Goal: Task Accomplishment & Management: Manage account settings

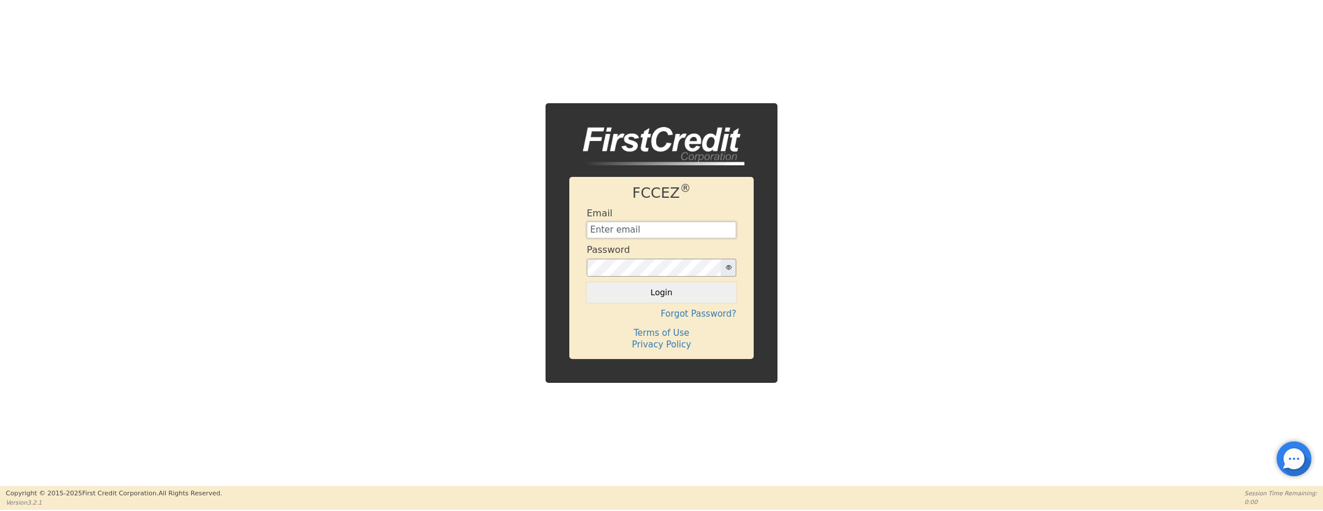
type input "[EMAIL_ADDRESS][DOMAIN_NAME]"
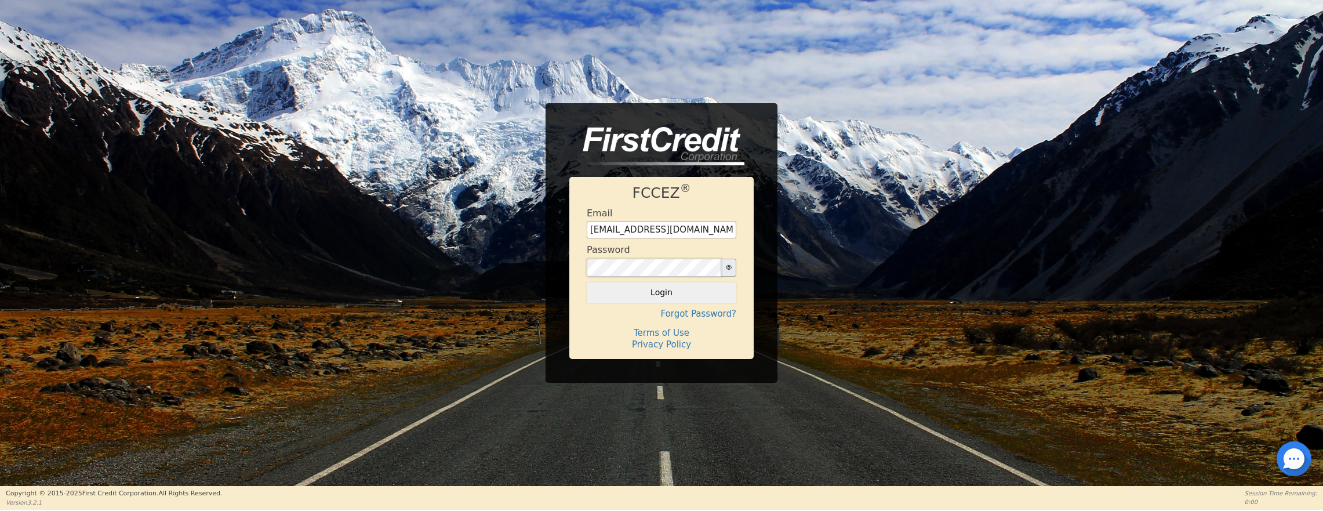
click at [662, 292] on button "Login" at bounding box center [662, 292] width 150 height 20
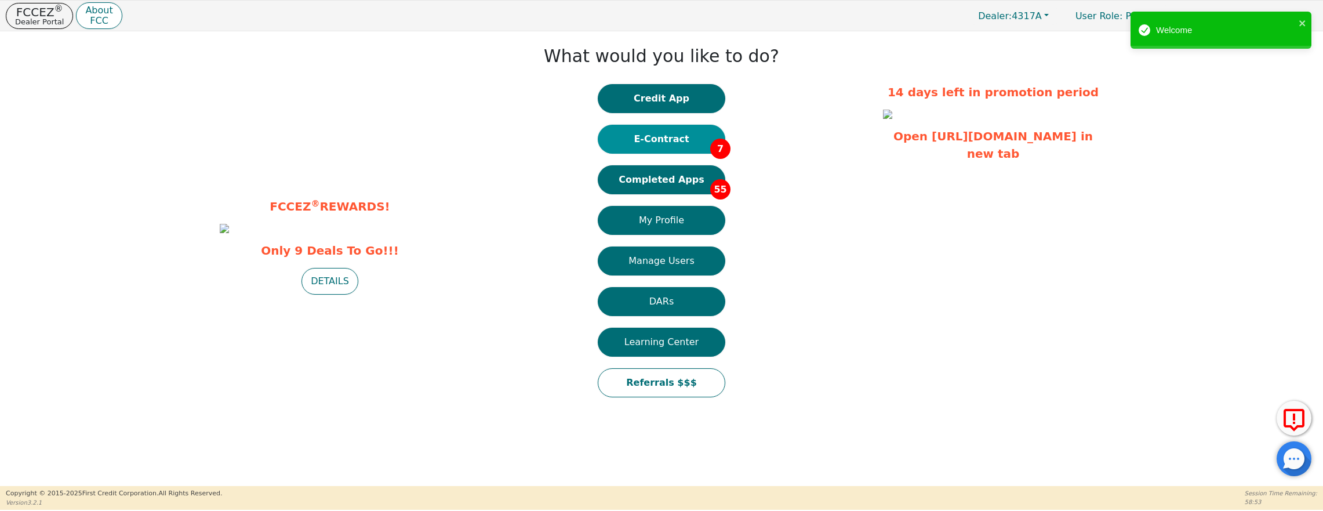
click at [645, 140] on button "E-Contract 7" at bounding box center [662, 139] width 128 height 29
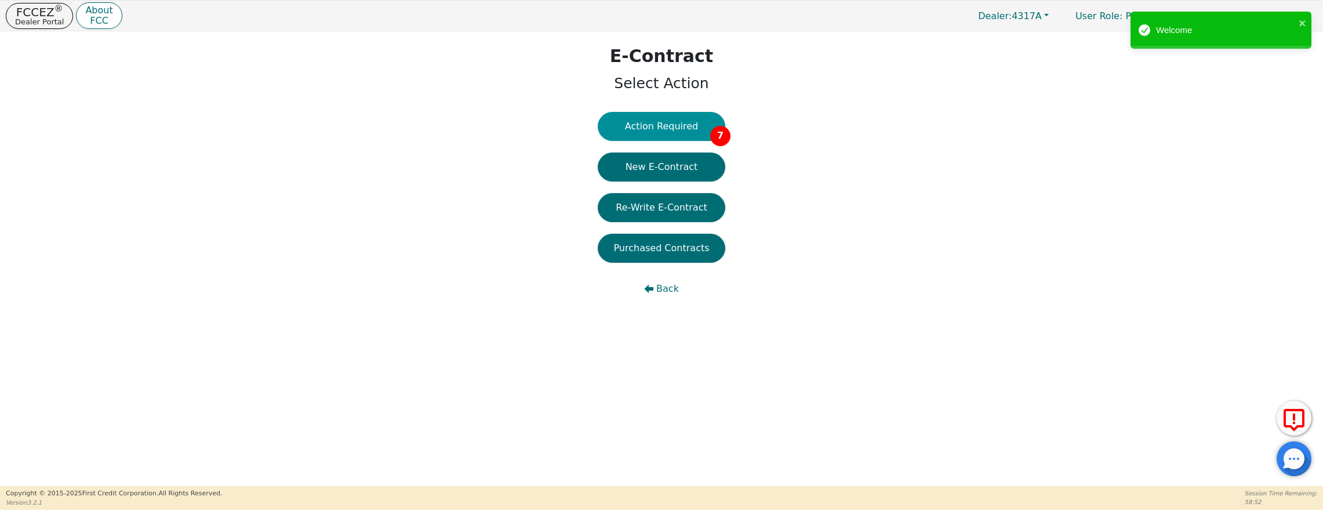
click at [676, 123] on button "Action Required 7" at bounding box center [662, 126] width 128 height 29
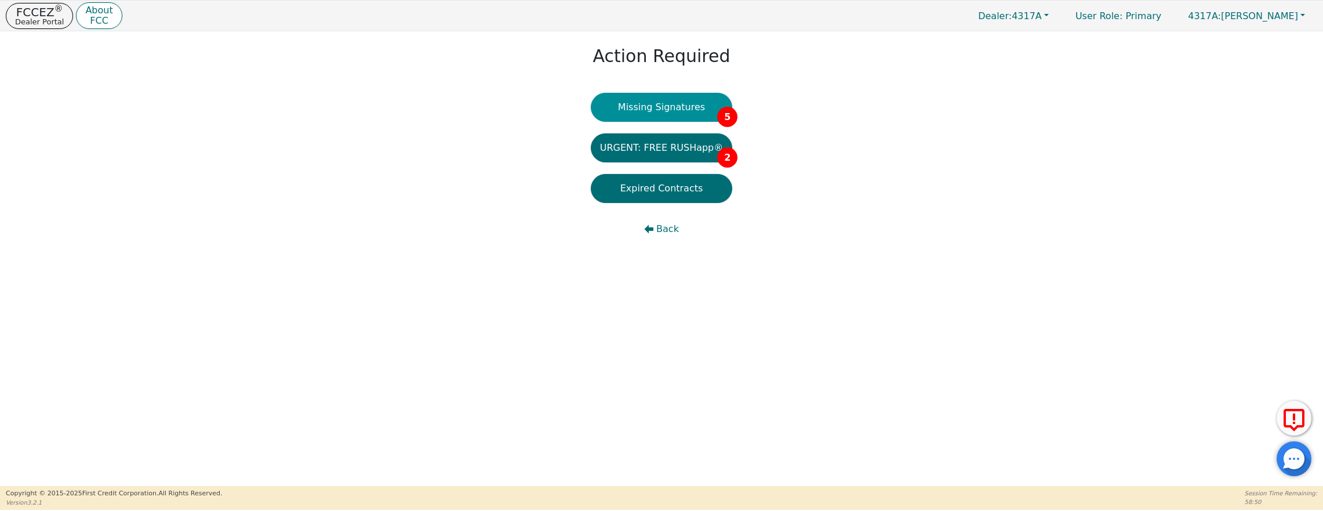
click at [676, 108] on button "Missing Signatures 5" at bounding box center [662, 107] width 142 height 29
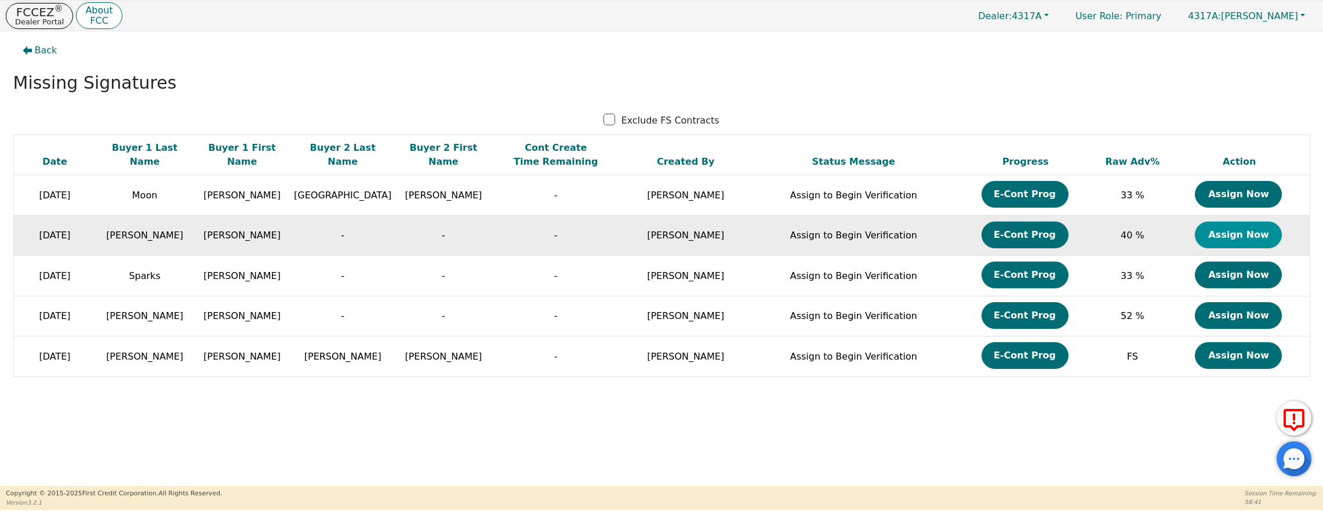
click at [1239, 228] on button "Assign Now" at bounding box center [1238, 235] width 87 height 27
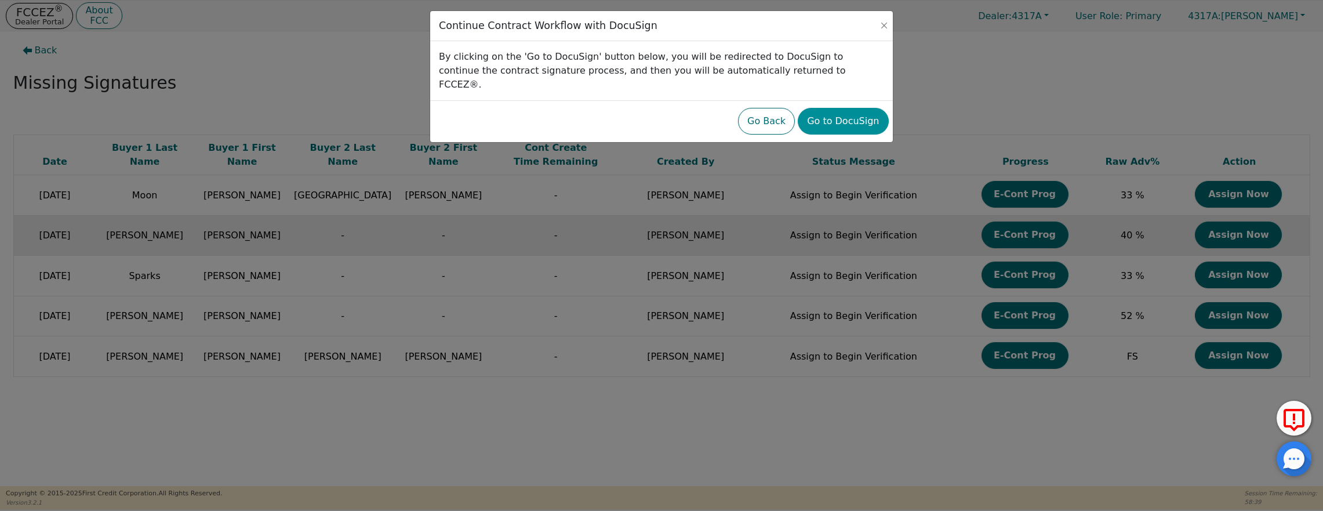
click at [871, 108] on button "Go to DocuSign" at bounding box center [843, 121] width 90 height 27
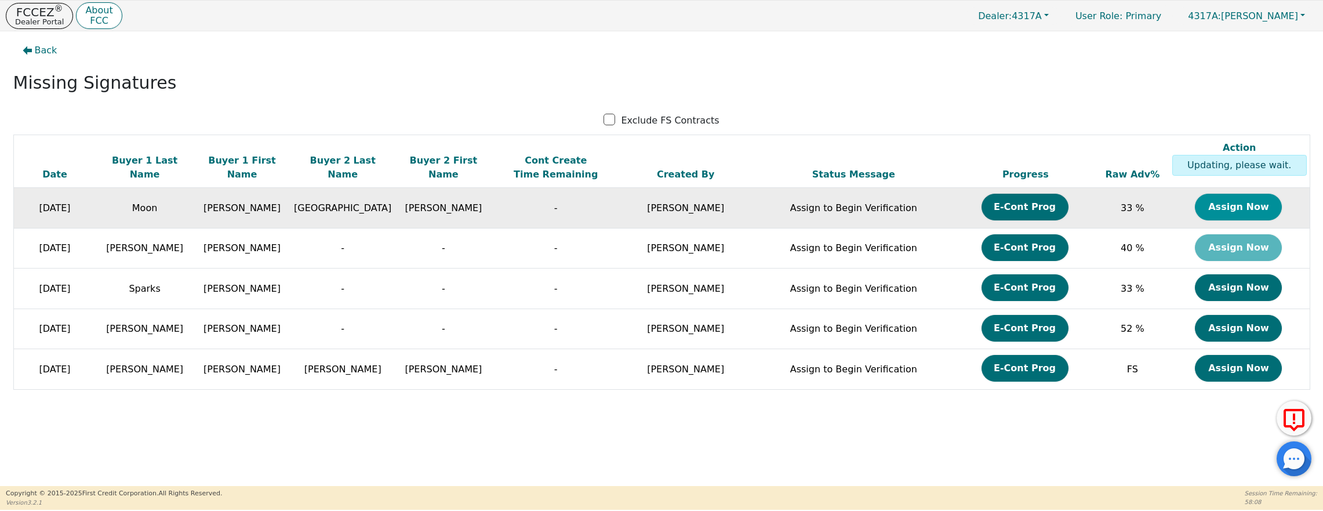
click at [1228, 210] on button "Assign Now" at bounding box center [1238, 207] width 87 height 27
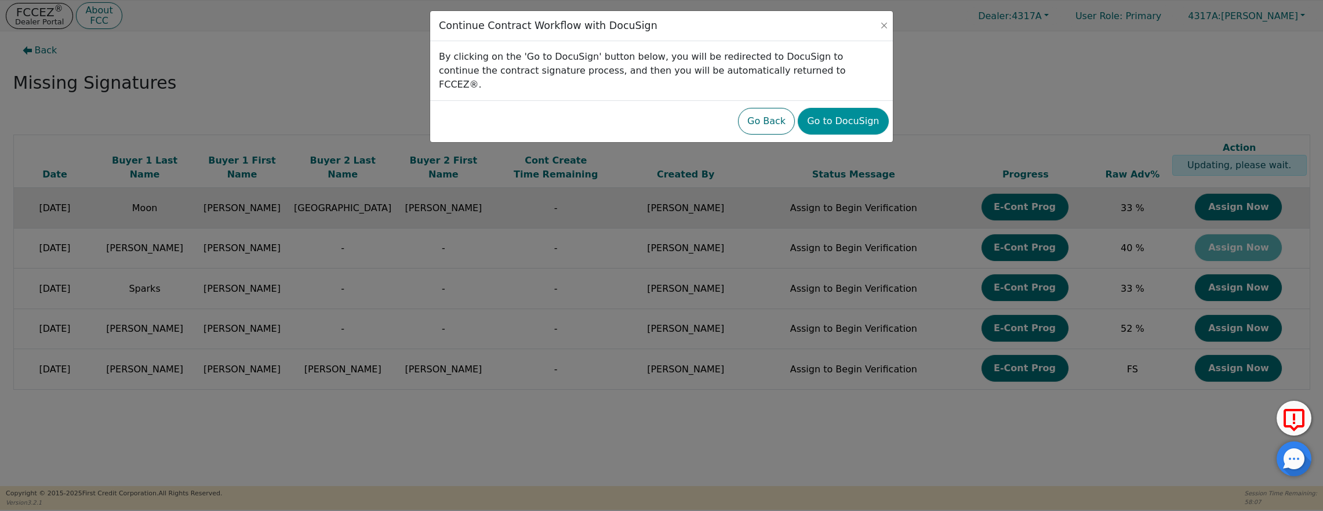
click at [841, 108] on button "Go to DocuSign" at bounding box center [843, 121] width 90 height 27
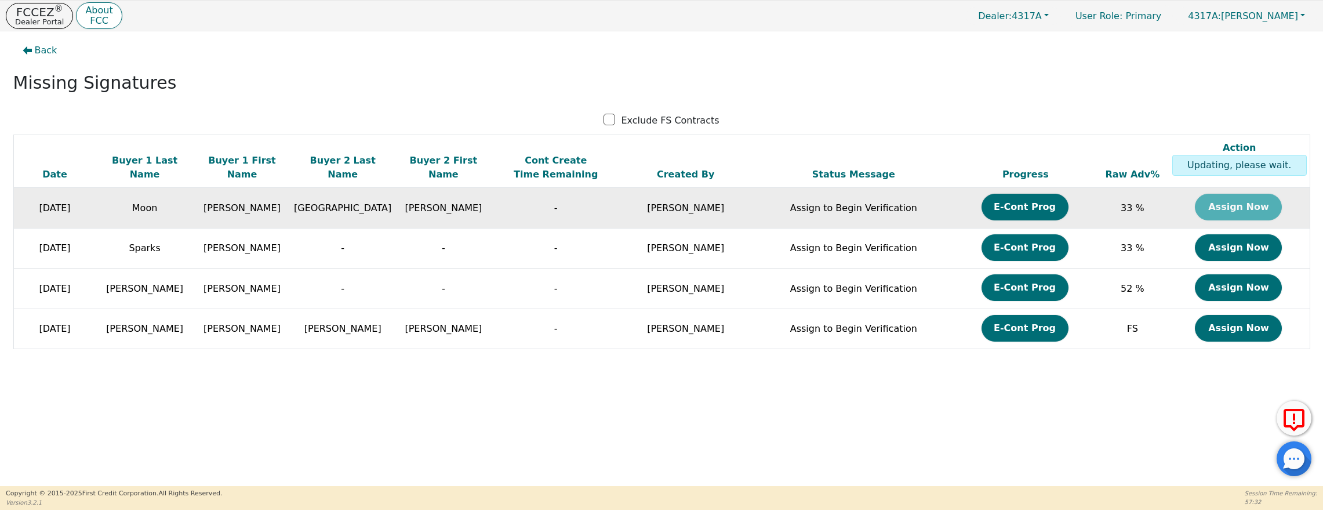
click at [1245, 209] on td "Assign Now" at bounding box center [1240, 208] width 140 height 41
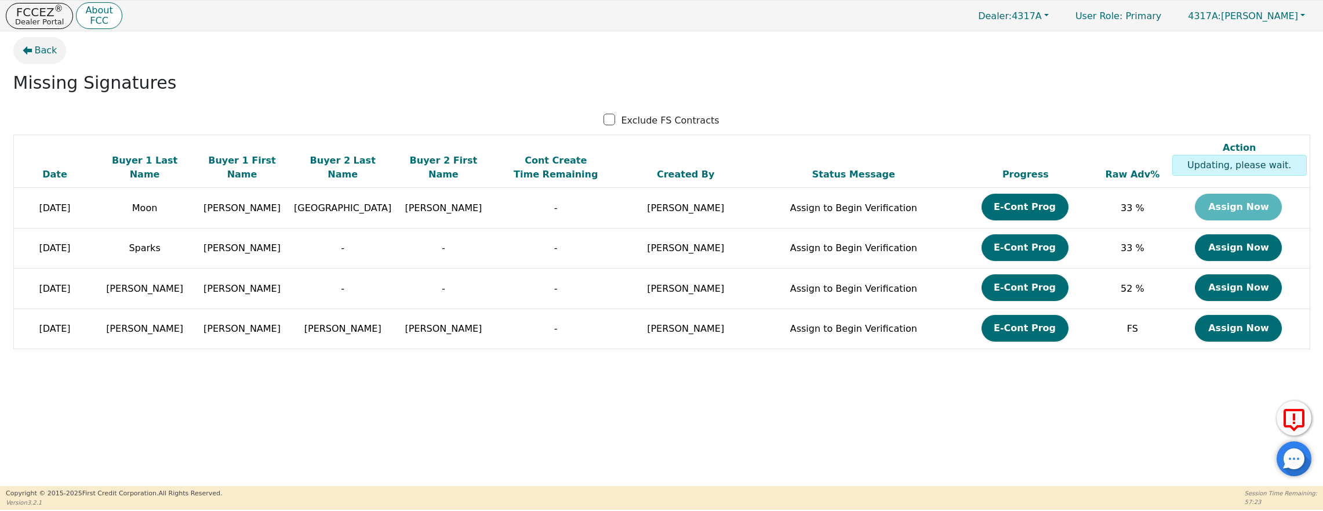
click at [50, 59] on button "Back" at bounding box center [39, 50] width 53 height 27
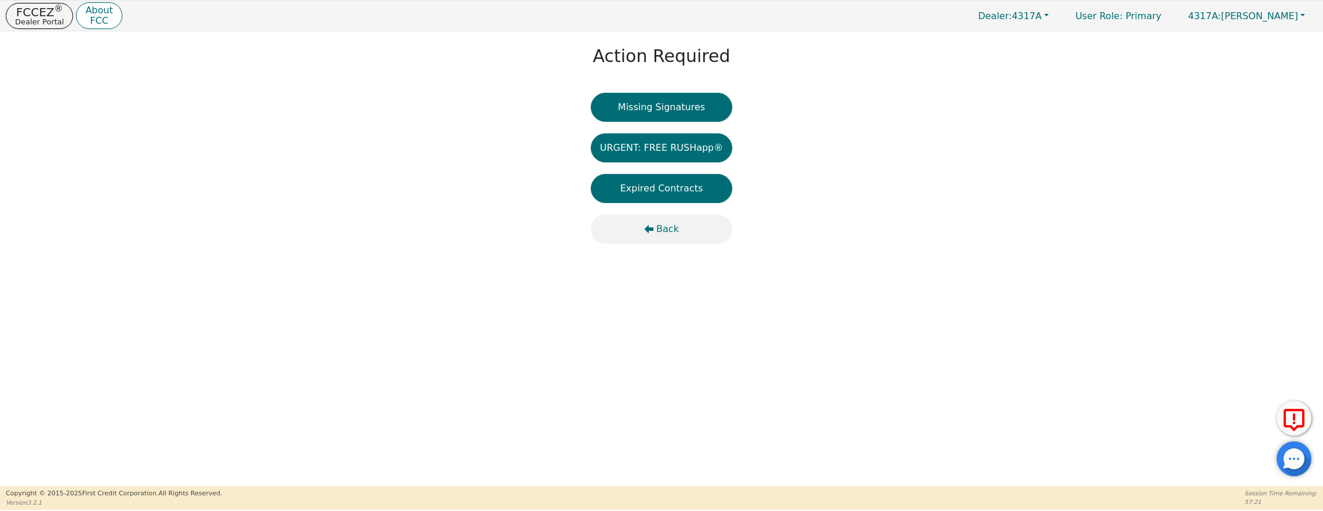
click at [658, 234] on span "Back" at bounding box center [667, 229] width 23 height 14
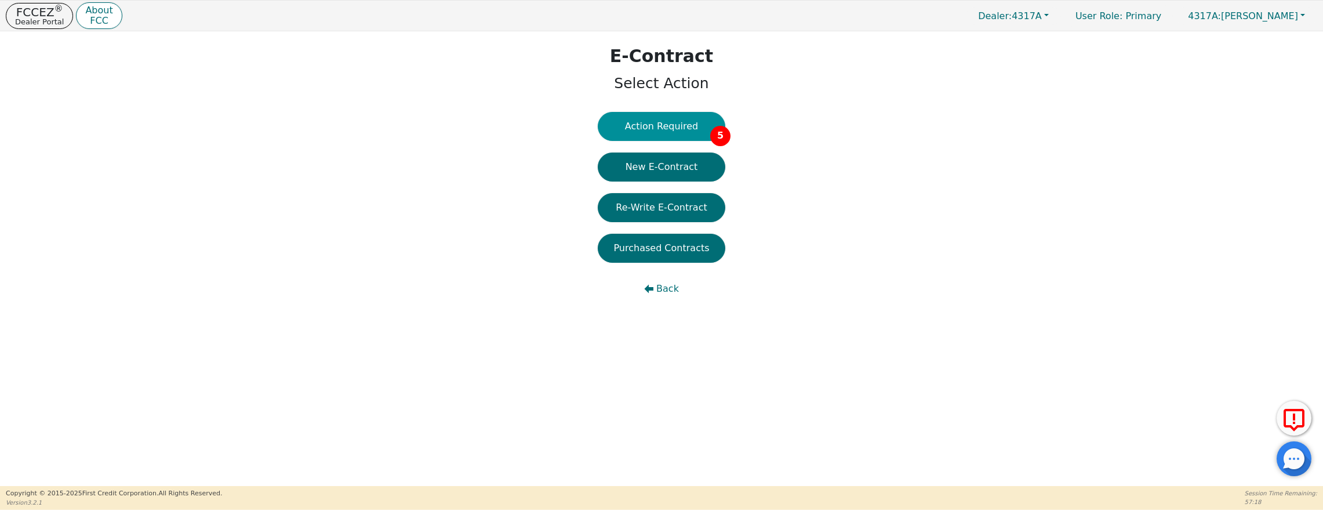
click at [666, 128] on button "Action Required 5" at bounding box center [662, 126] width 128 height 29
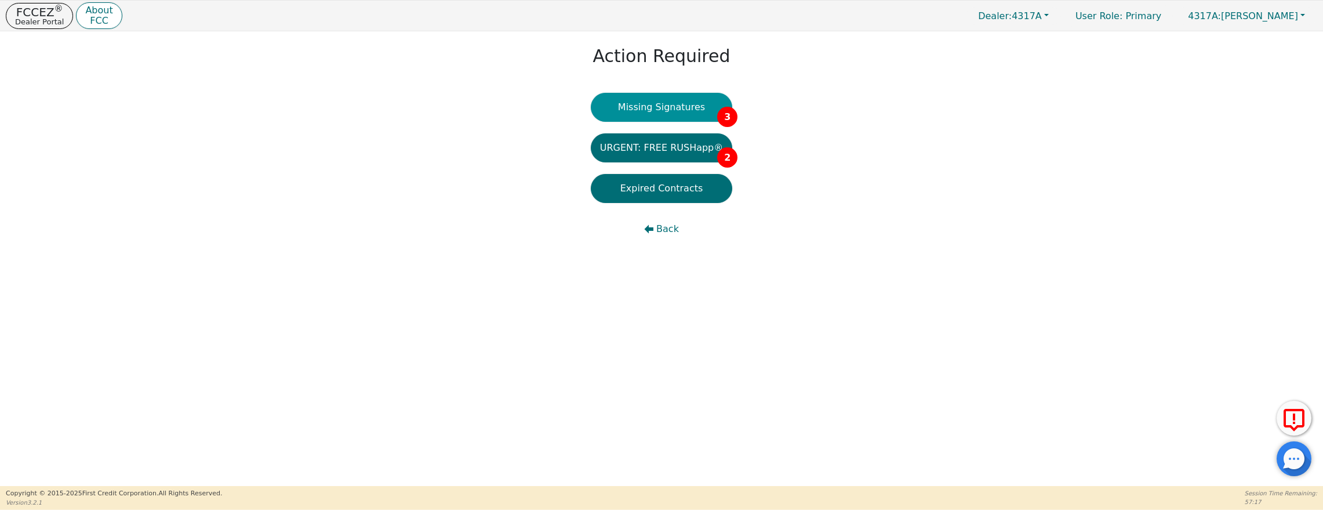
click at [663, 110] on button "Missing Signatures 3" at bounding box center [662, 107] width 142 height 29
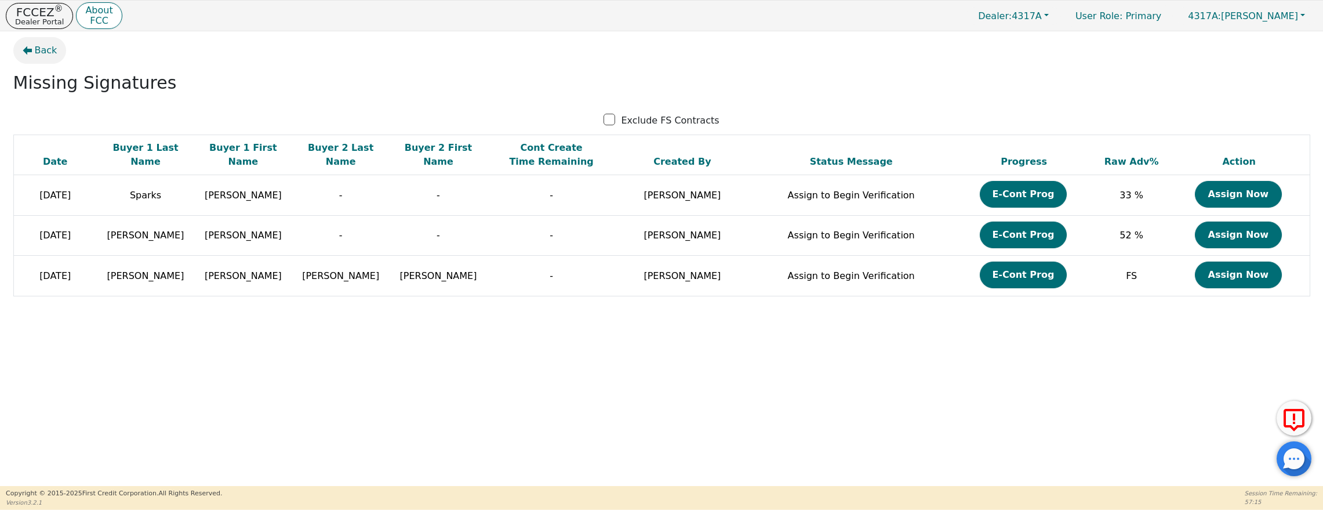
click at [45, 46] on span "Back" at bounding box center [46, 50] width 23 height 14
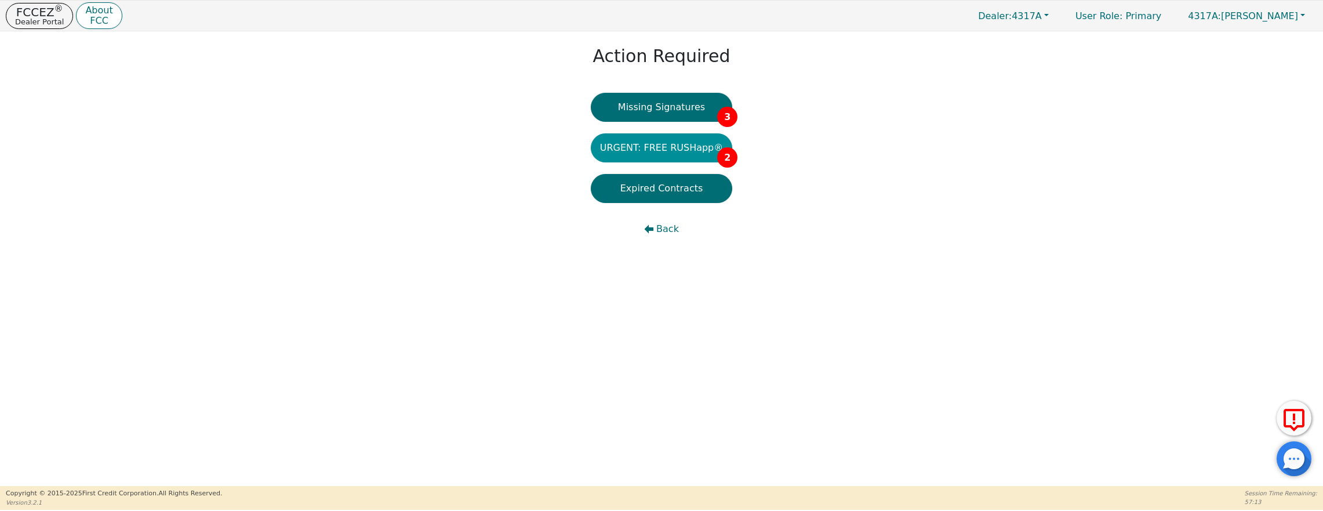
click at [677, 150] on button "URGENT: FREE RUSHapp® 2" at bounding box center [662, 147] width 142 height 29
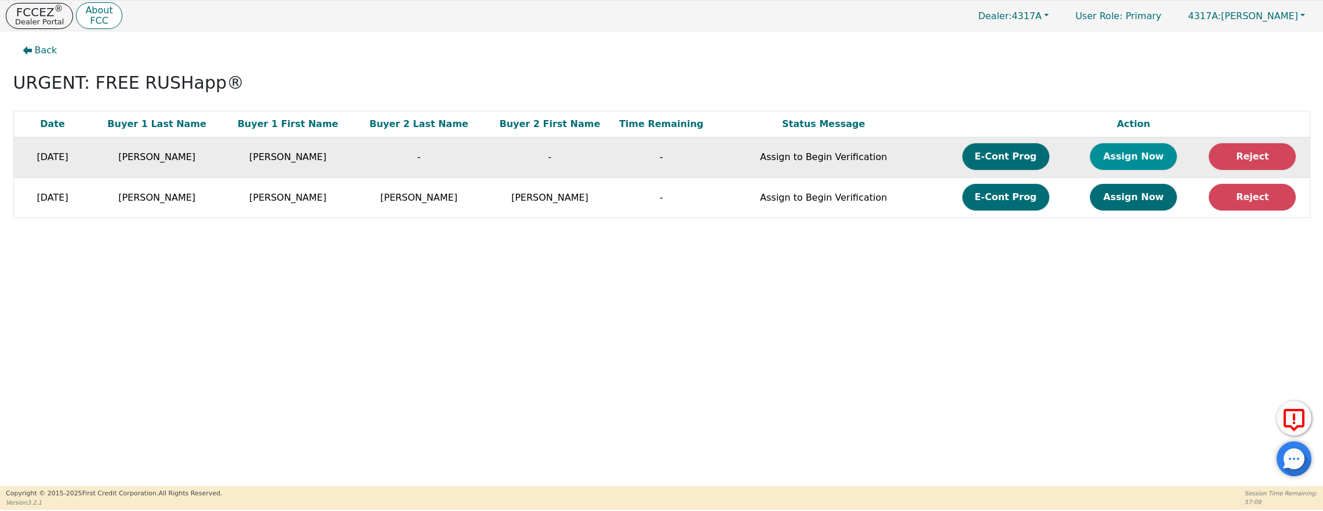
click at [1124, 155] on button "Assign Now" at bounding box center [1133, 156] width 87 height 27
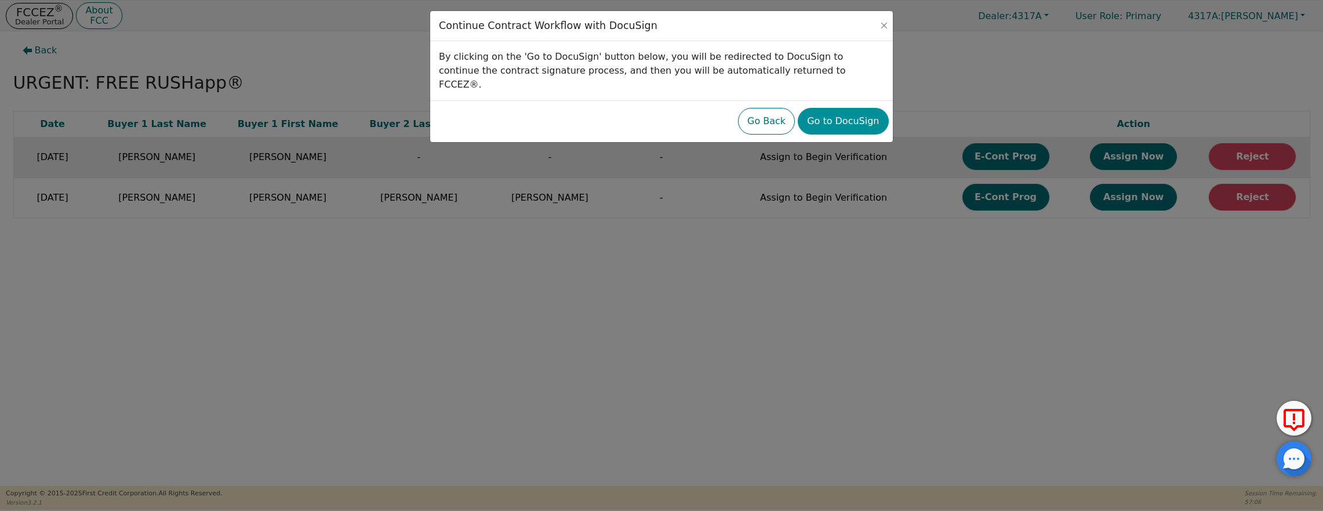
click at [862, 108] on button "Go to DocuSign" at bounding box center [843, 121] width 90 height 27
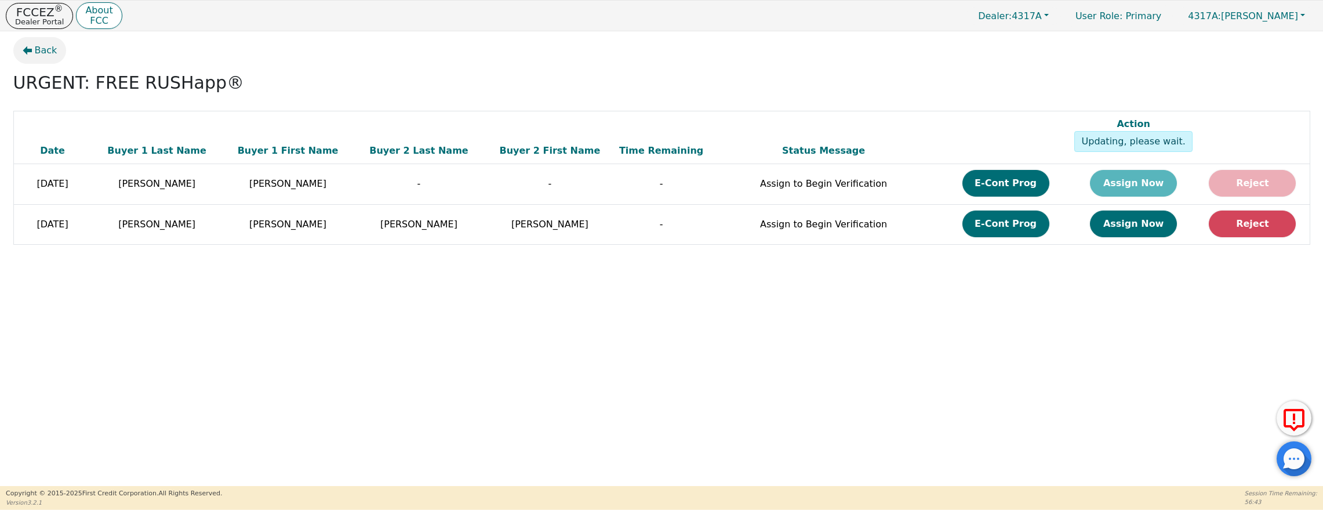
click at [42, 47] on span "Back" at bounding box center [46, 50] width 23 height 14
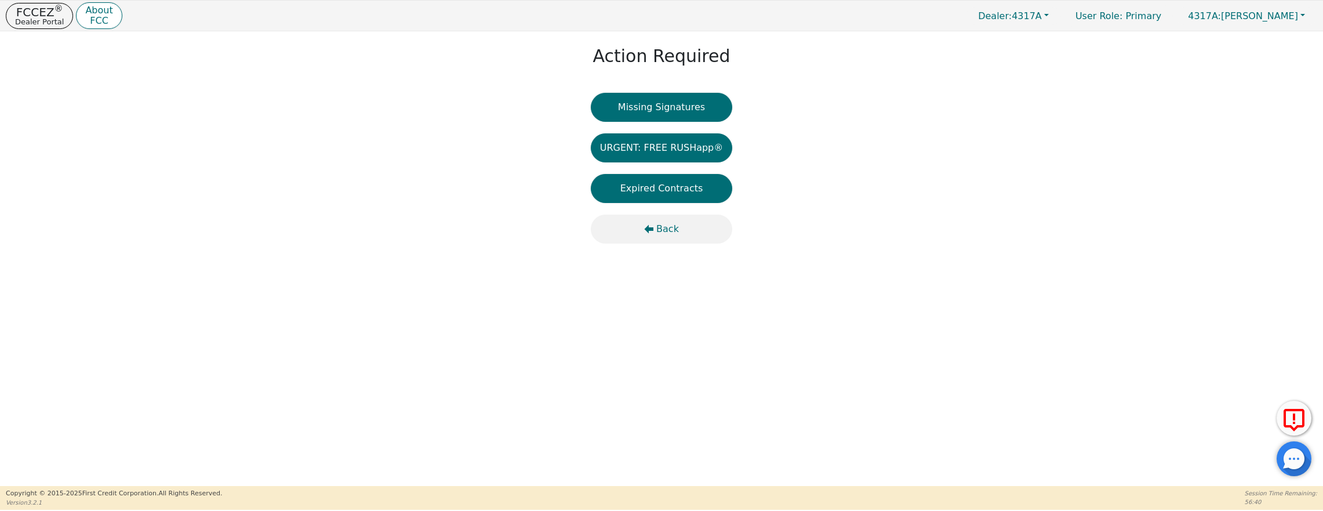
click at [662, 227] on span "Back" at bounding box center [667, 229] width 23 height 14
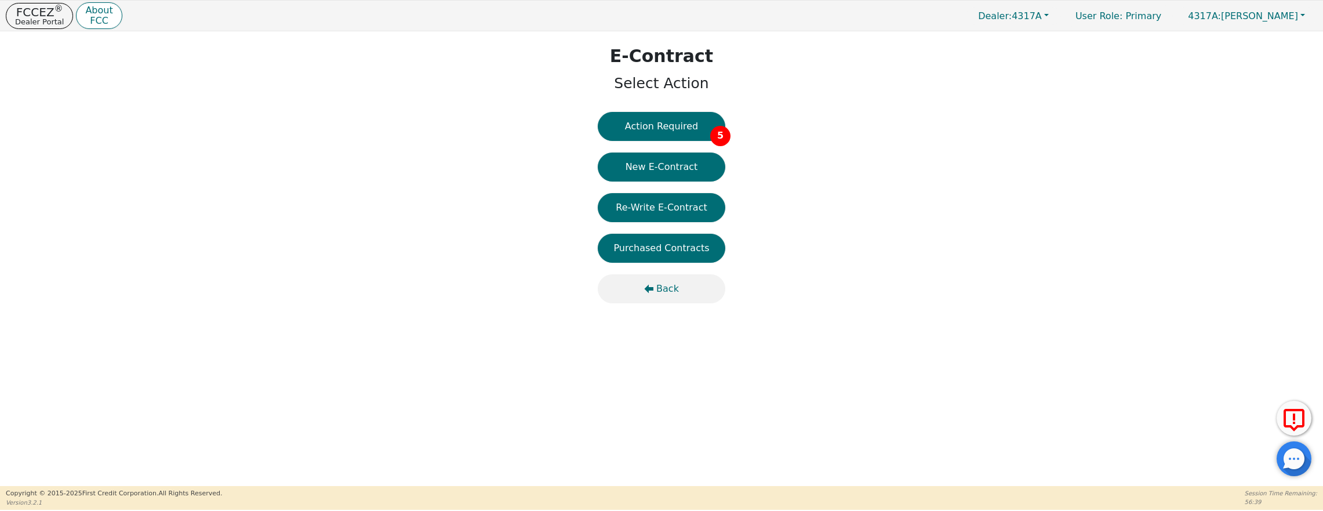
click at [667, 286] on span "Back" at bounding box center [667, 289] width 23 height 14
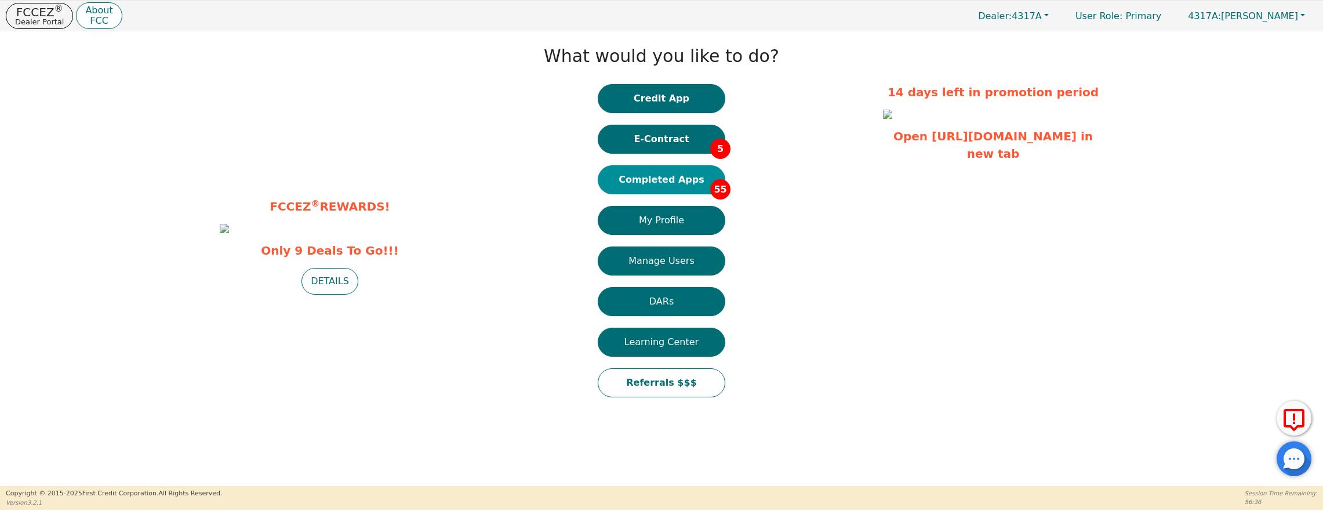
click at [666, 175] on button "Completed Apps 55" at bounding box center [662, 179] width 128 height 29
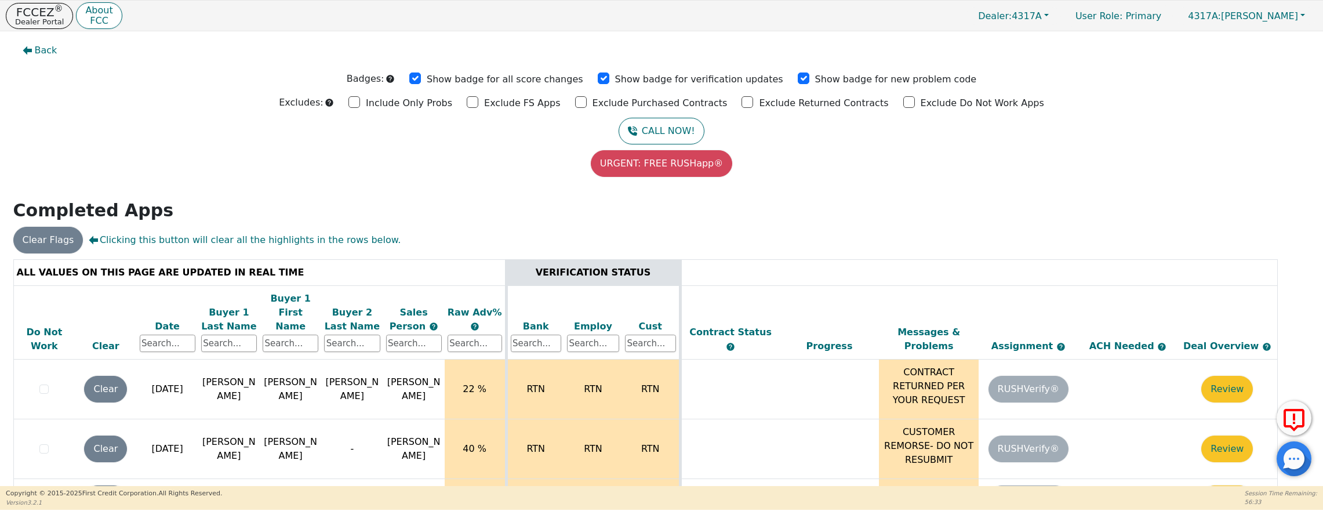
click at [168, 320] on div "Date" at bounding box center [168, 327] width 56 height 14
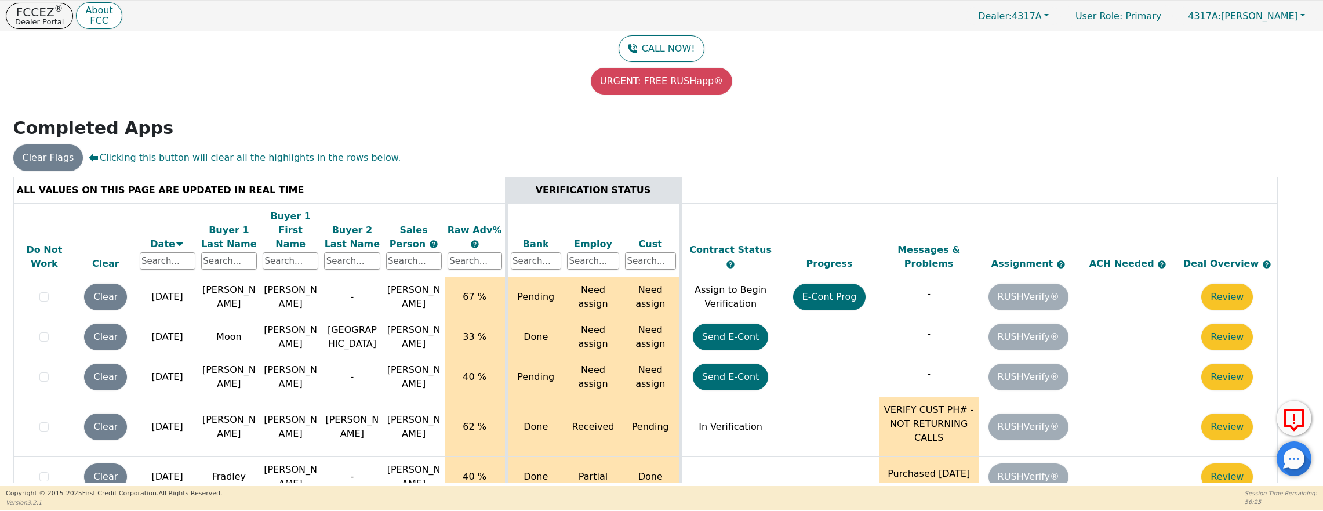
scroll to position [82, 0]
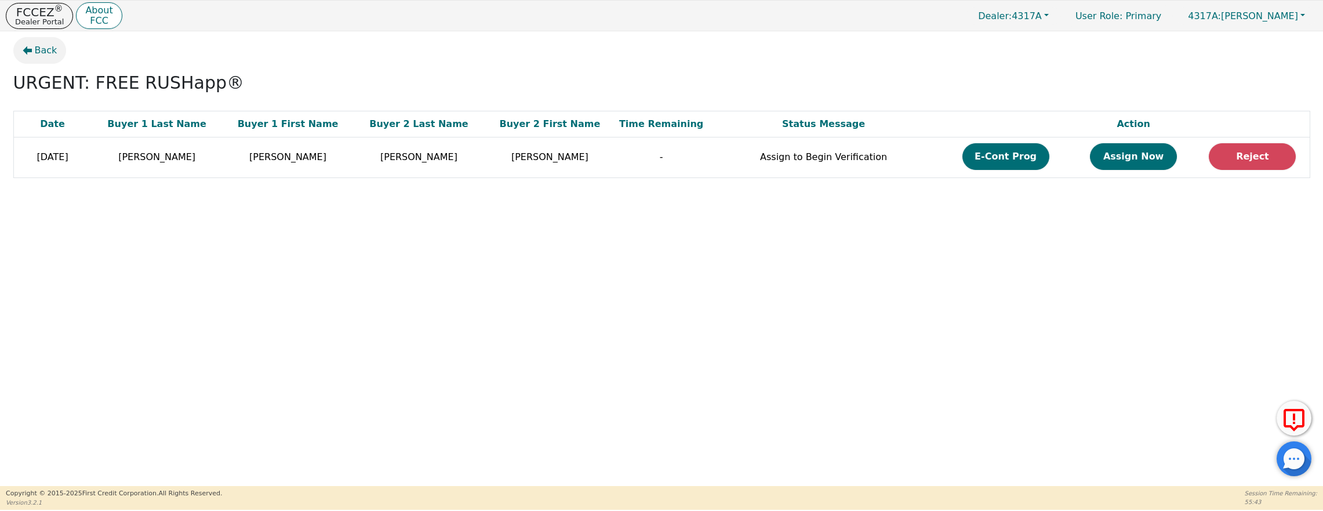
click at [46, 51] on span "Back" at bounding box center [46, 50] width 23 height 14
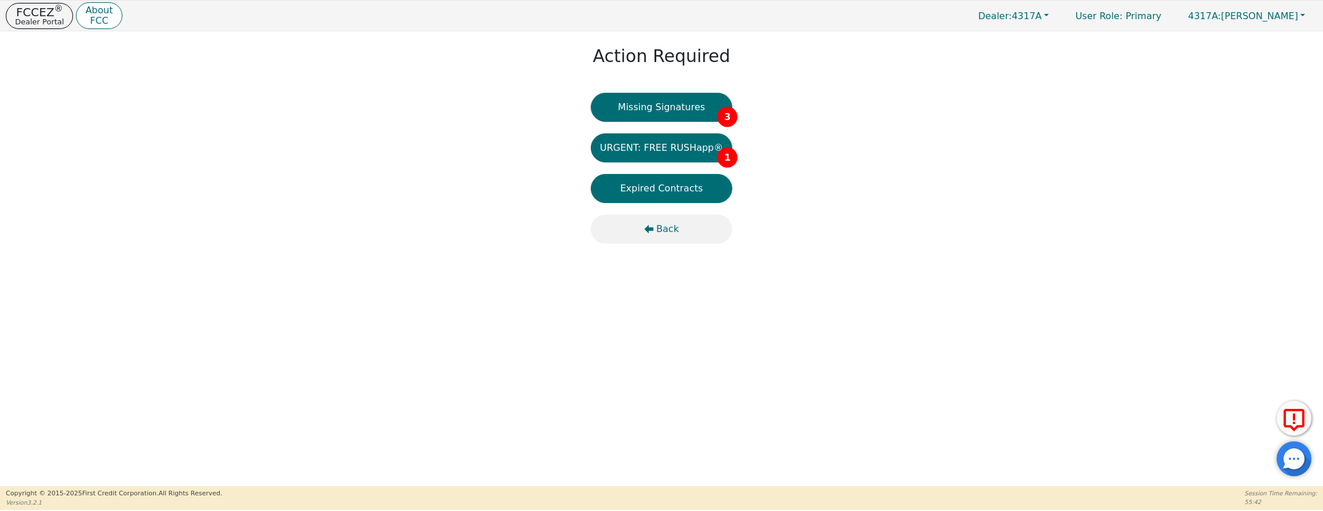
click at [663, 234] on span "Back" at bounding box center [667, 229] width 23 height 14
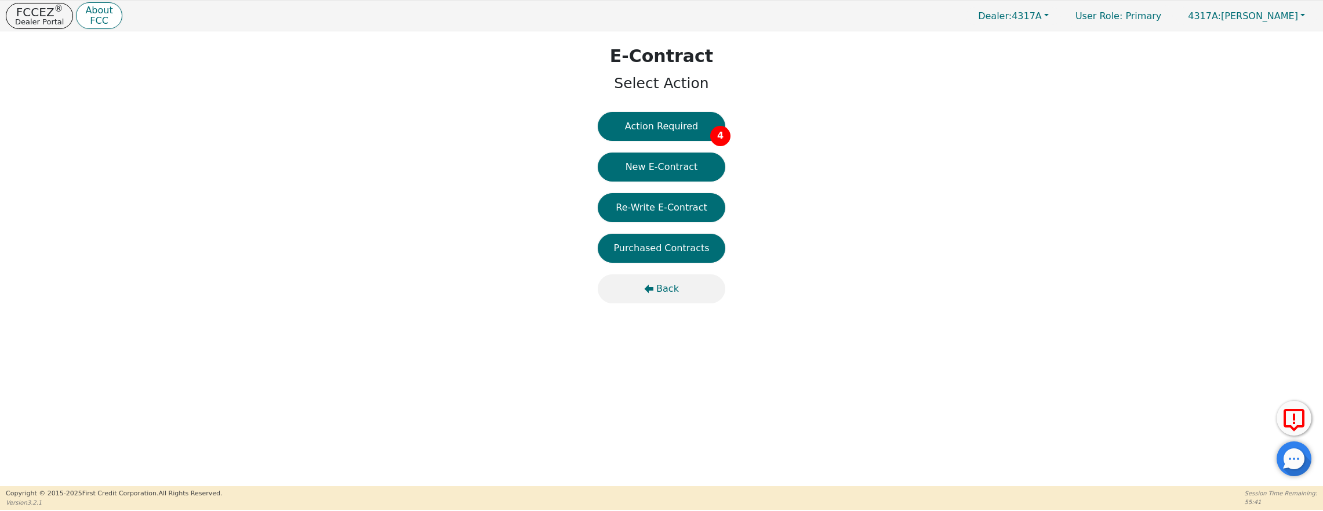
click at [661, 291] on span "Back" at bounding box center [667, 289] width 23 height 14
